Goal: Information Seeking & Learning: Learn about a topic

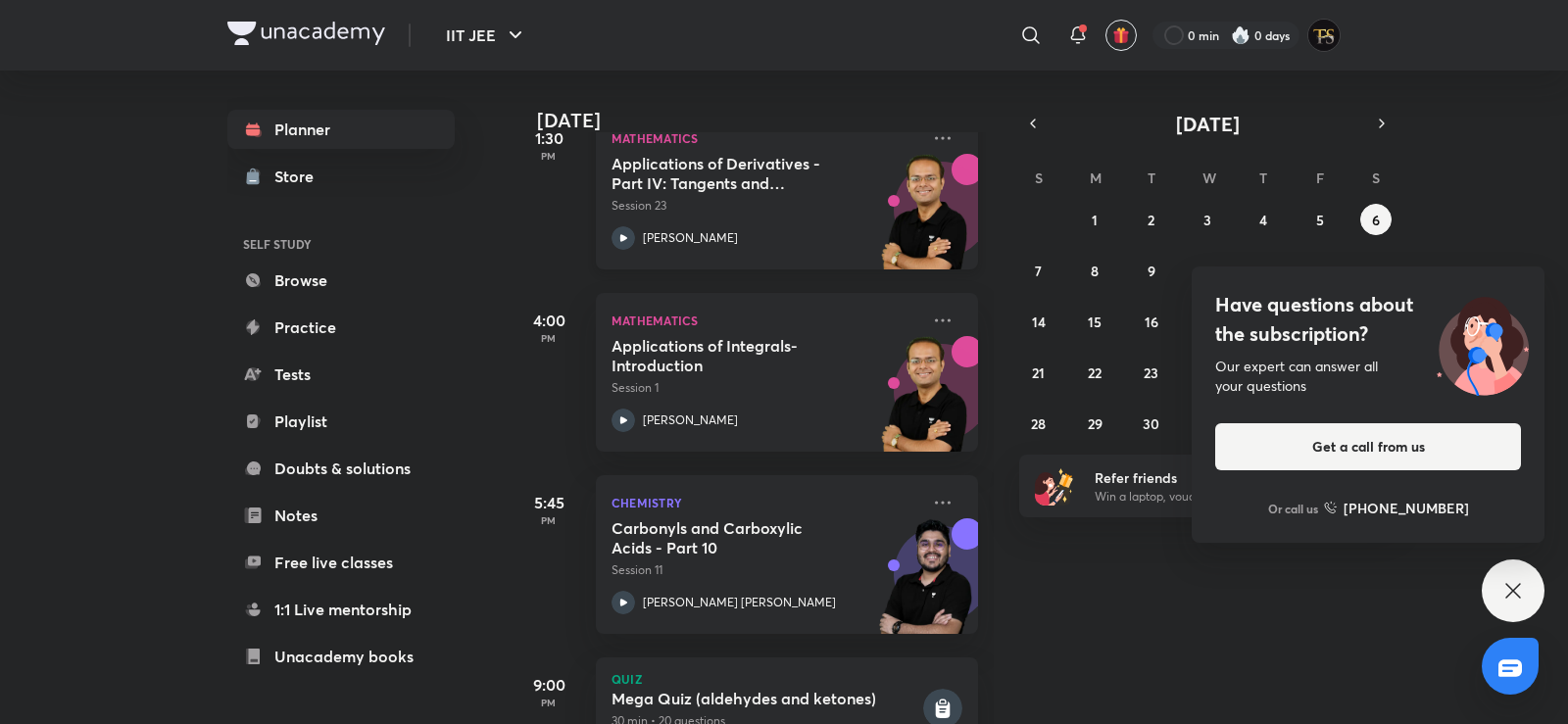
scroll to position [568, 0]
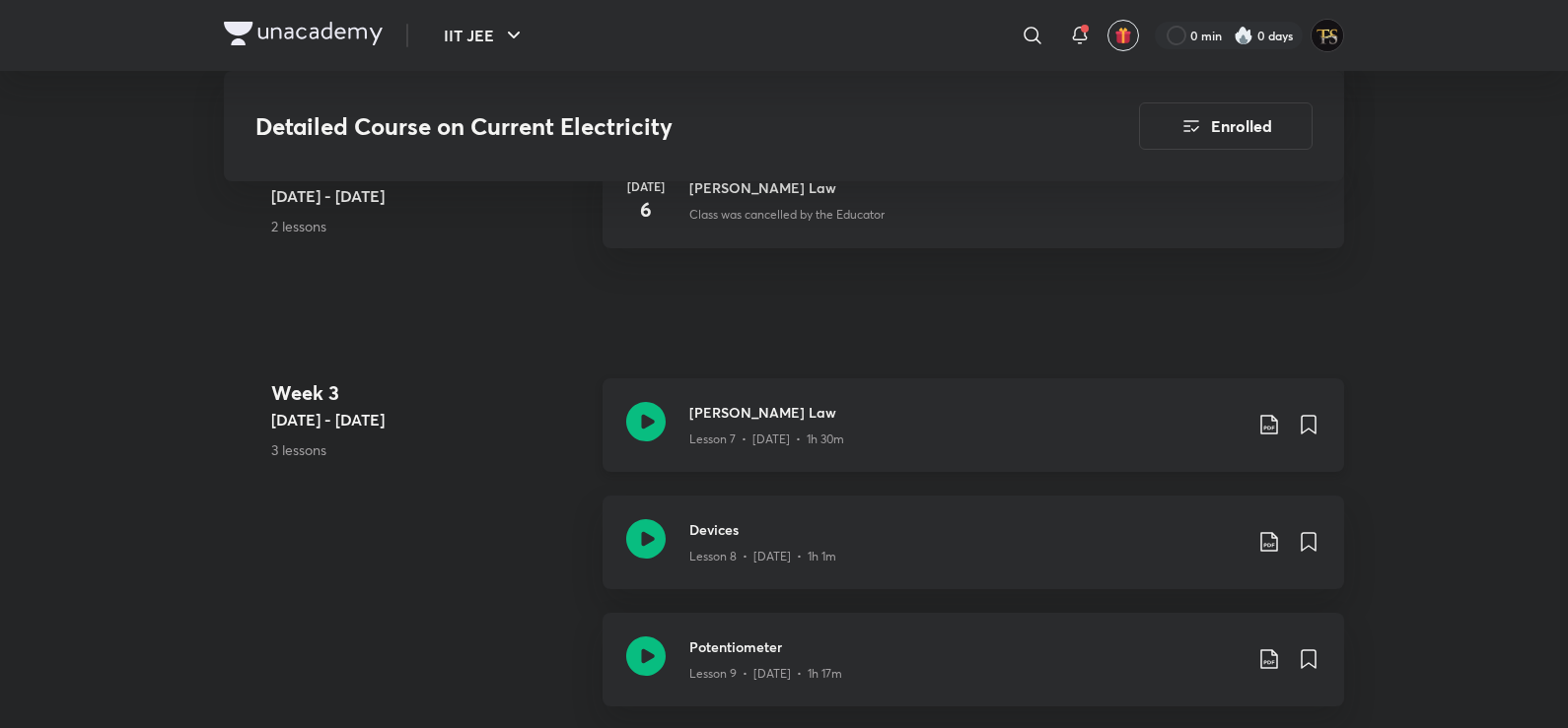
scroll to position [1897, 0]
click at [800, 416] on h3 "[PERSON_NAME] Law" at bounding box center [966, 411] width 552 height 21
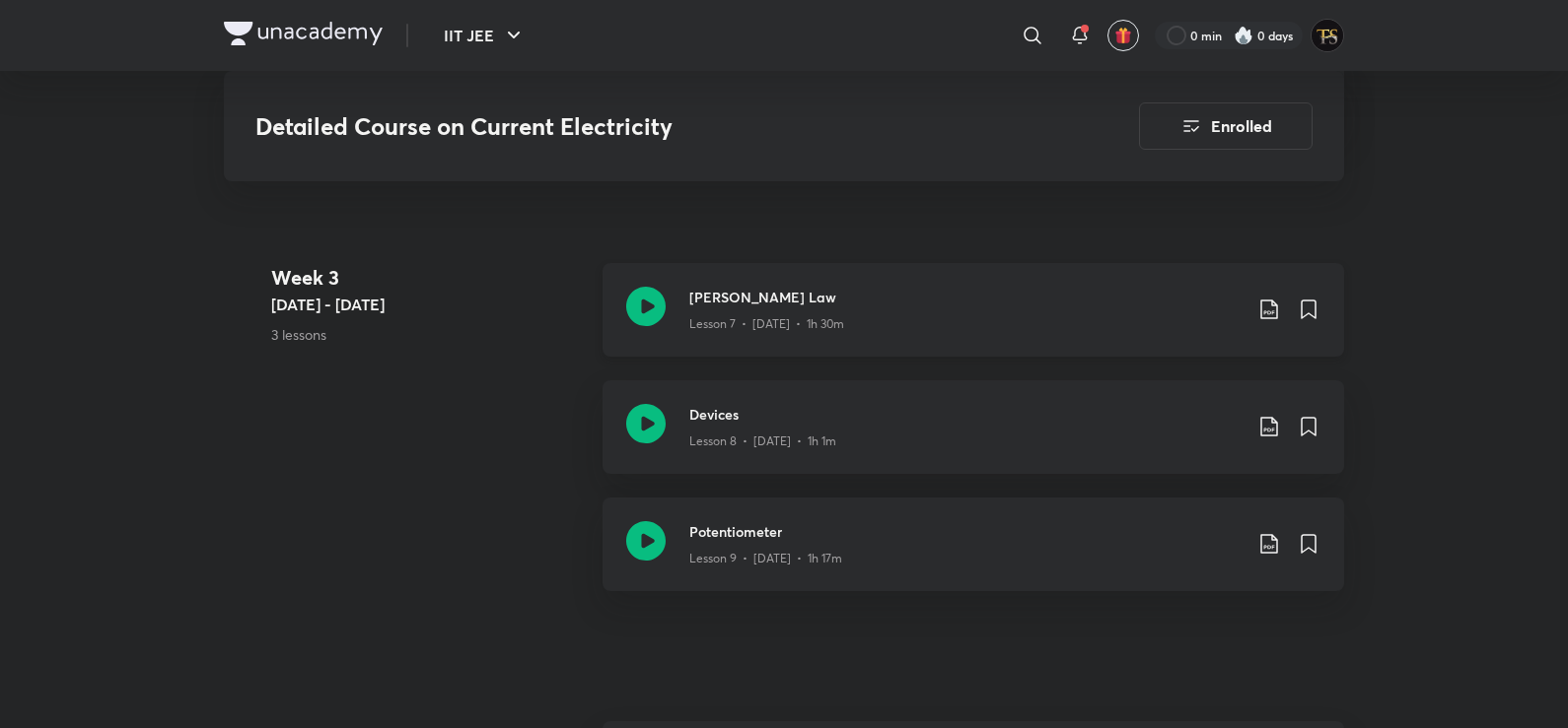
scroll to position [2193, 0]
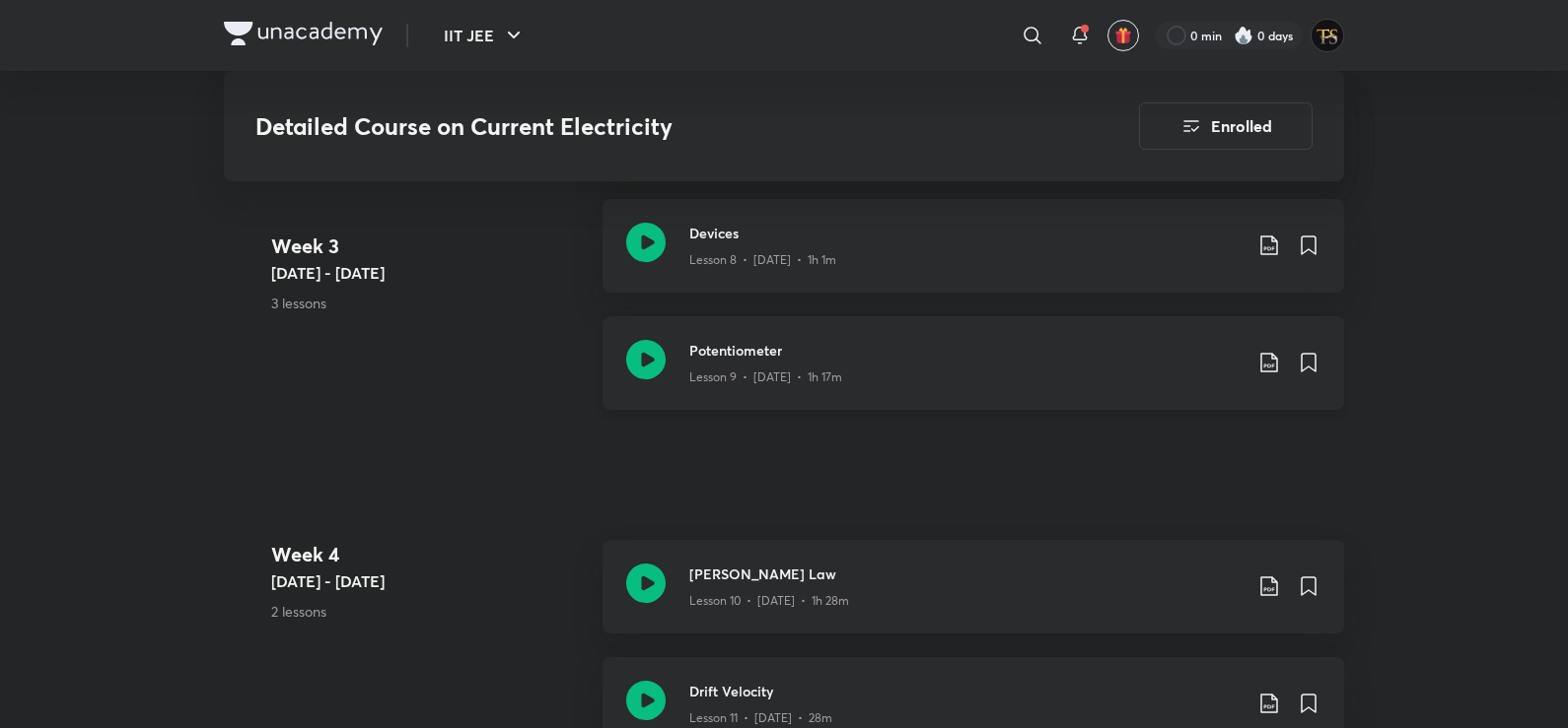
click at [701, 355] on h3 "Potentiometer" at bounding box center [966, 350] width 552 height 21
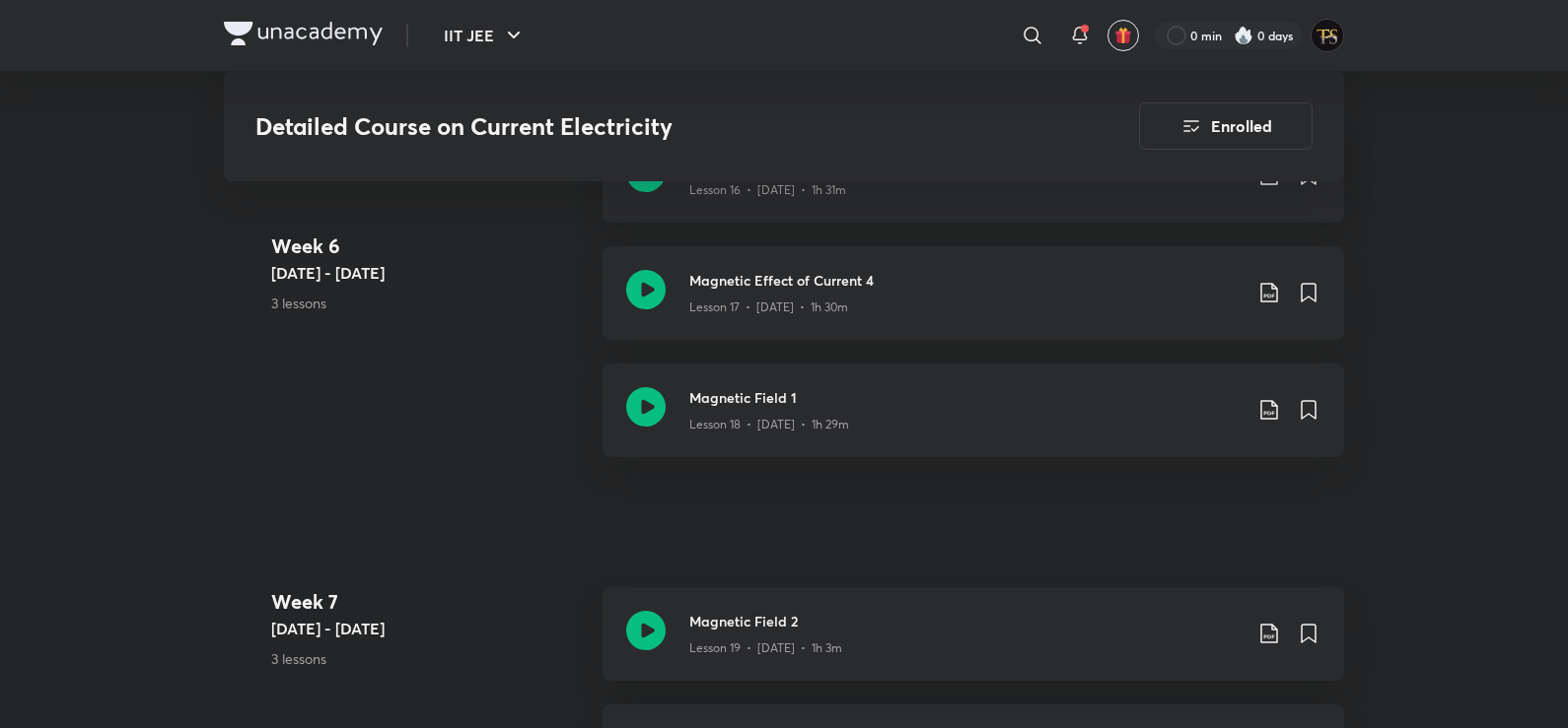
scroll to position [3671, 0]
